Goal: Transaction & Acquisition: Book appointment/travel/reservation

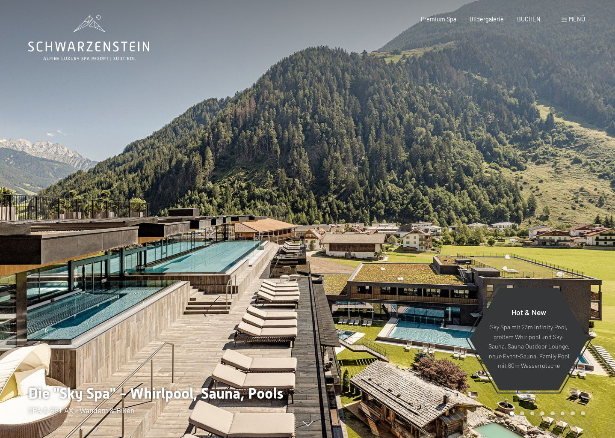
click at [561, 19] on div "Buchen Anfragen Premium Spa Bildergalerie BUCHEN Menü DE IT EN Gutschein Bilder…" at bounding box center [490, 19] width 190 height 9
click at [579, 20] on span "Menü" at bounding box center [577, 18] width 16 height 7
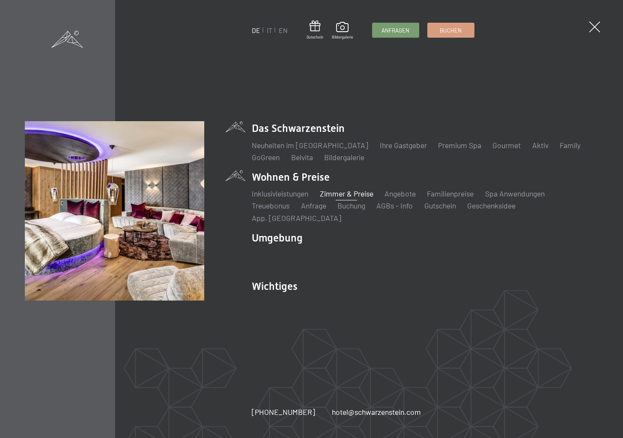
click at [342, 198] on link "Zimmer & Preise" at bounding box center [346, 193] width 53 height 9
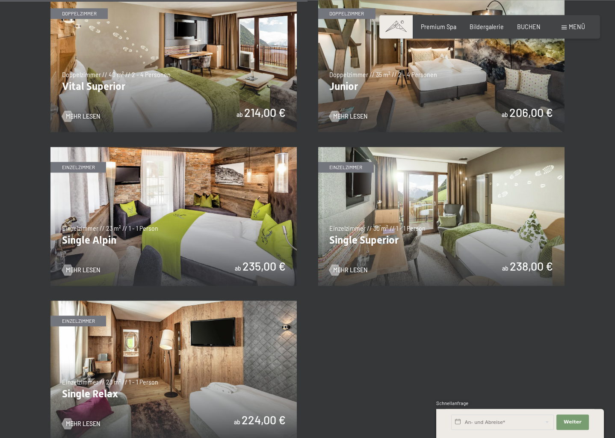
scroll to position [1135, 0]
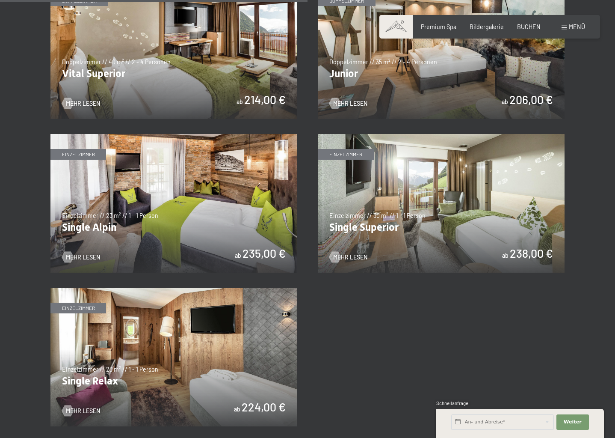
click at [423, 59] on img at bounding box center [441, 49] width 247 height 139
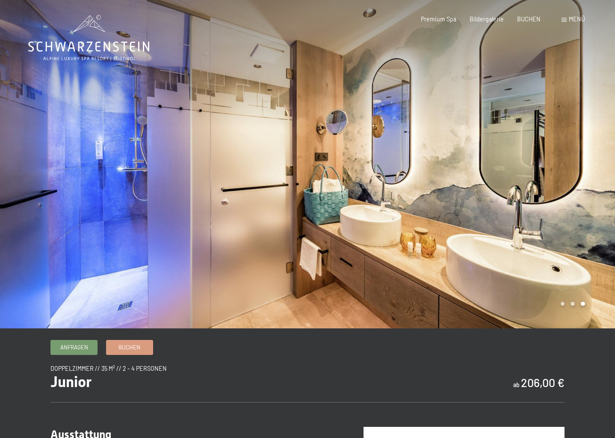
click at [591, 178] on div at bounding box center [462, 164] width 308 height 328
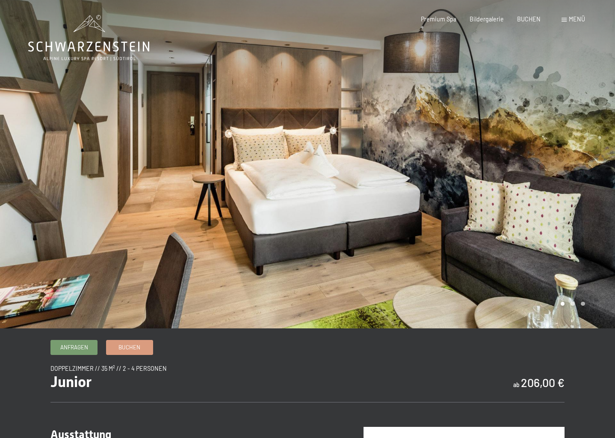
click at [594, 178] on div at bounding box center [462, 164] width 308 height 328
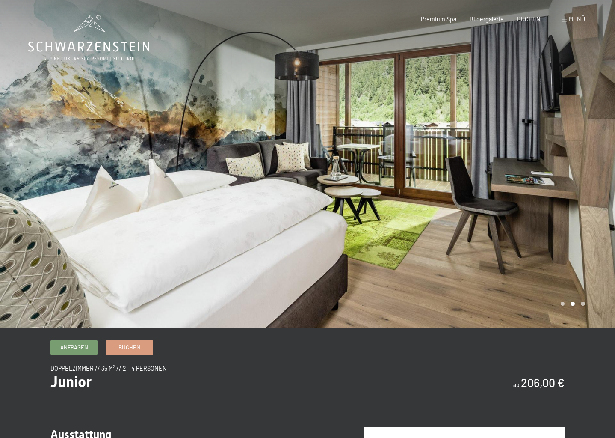
click at [594, 178] on div at bounding box center [462, 164] width 308 height 328
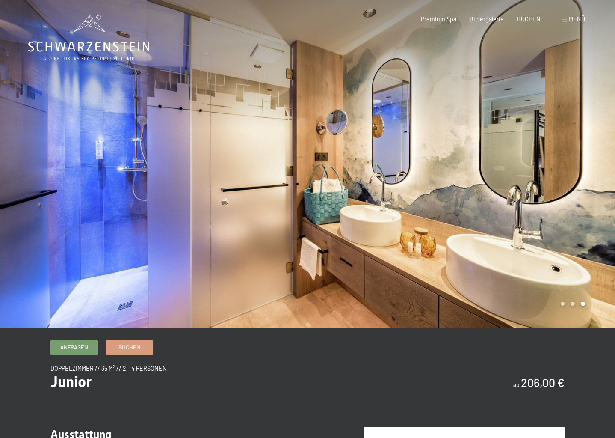
click at [594, 178] on div at bounding box center [462, 164] width 308 height 328
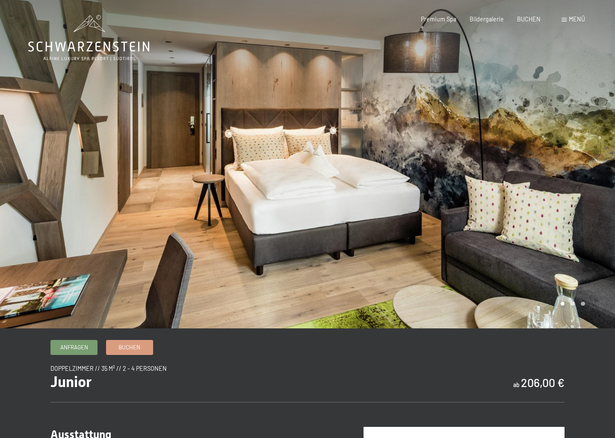
click at [594, 178] on div at bounding box center [462, 164] width 308 height 328
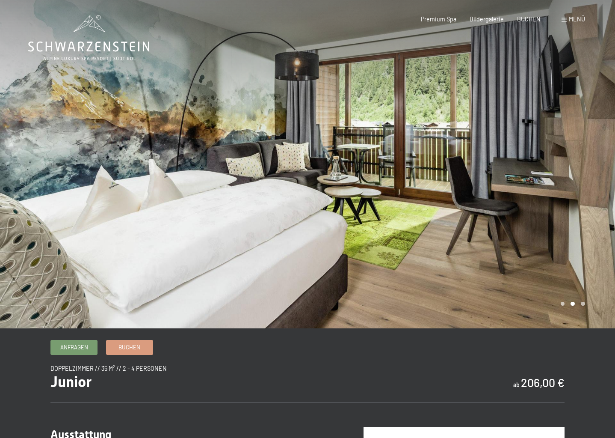
click at [594, 178] on div at bounding box center [462, 164] width 308 height 328
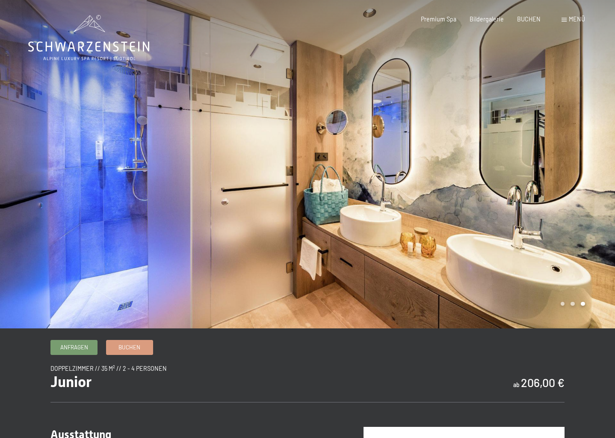
click at [594, 178] on div at bounding box center [462, 164] width 308 height 328
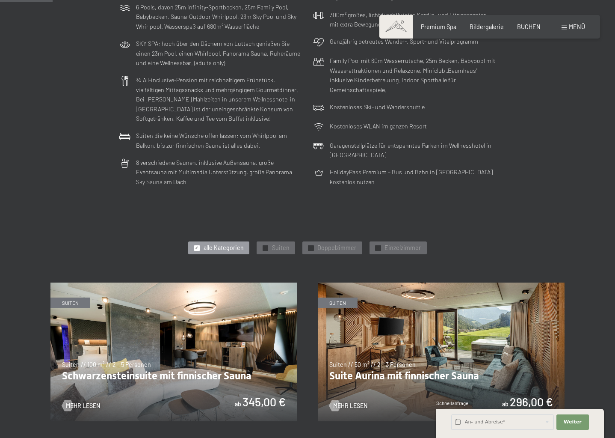
scroll to position [175, 0]
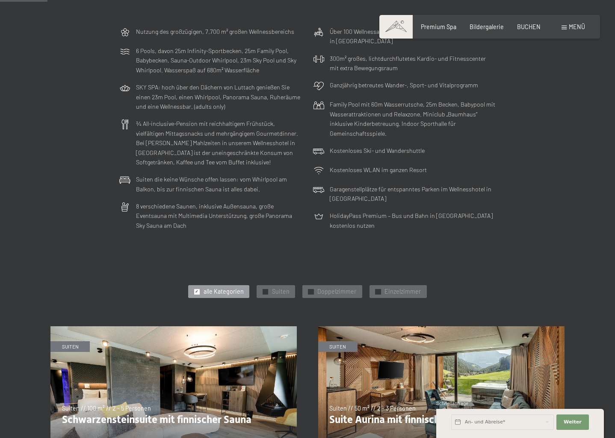
click at [535, 187] on div "Nutzung des großzügigen, 7.700 m² großen Wellnessbereichs 6 Pools, davon 25m In…" at bounding box center [307, 128] width 615 height 211
click at [553, 162] on div "Nutzung des großzügigen, 7.700 m² großen Wellnessbereichs 6 Pools, davon 25m In…" at bounding box center [307, 128] width 615 height 211
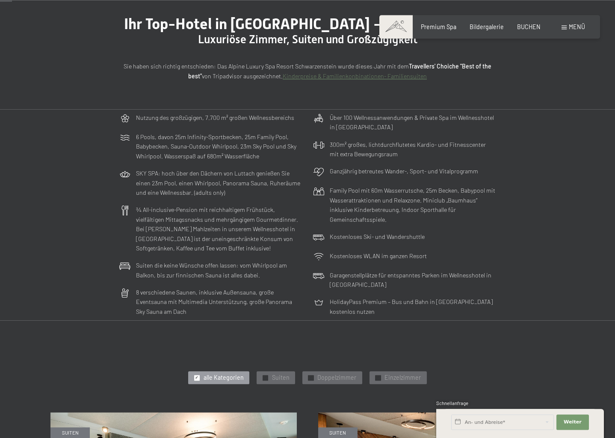
scroll to position [44, 0]
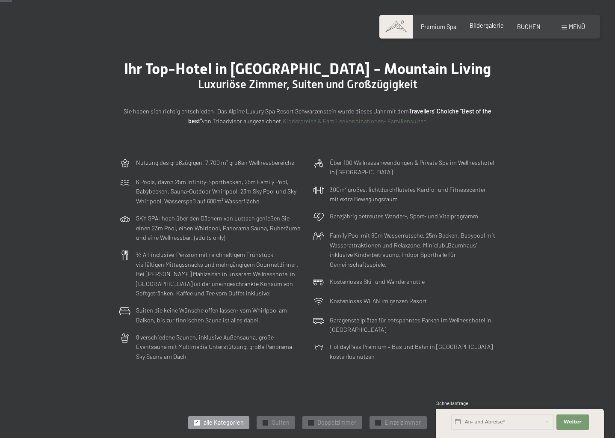
click at [485, 22] on span "Bildergalerie" at bounding box center [487, 25] width 34 height 7
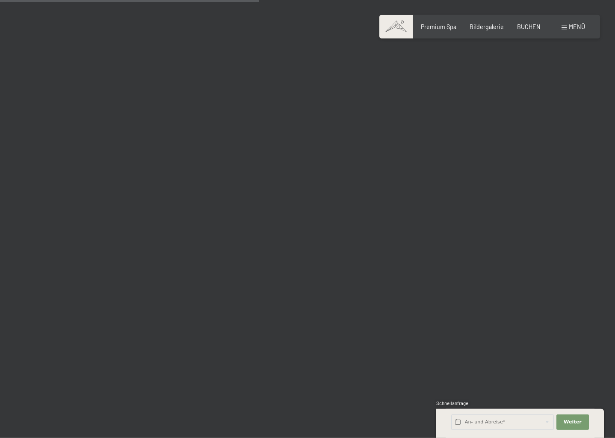
scroll to position [3361, 0]
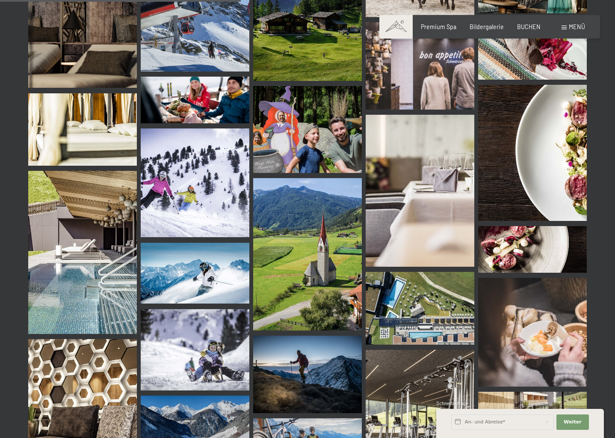
click at [85, 259] on img at bounding box center [82, 252] width 109 height 163
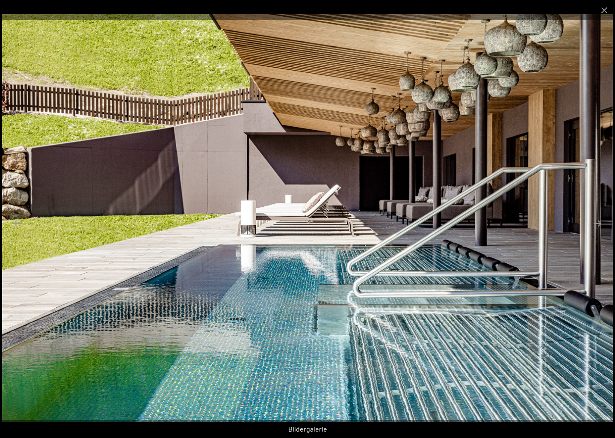
scroll to position [3056, 0]
